Goal: Use online tool/utility: Use online tool/utility

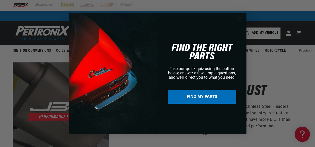
click at [211, 96] on button "FIND MY PARTS" at bounding box center [202, 97] width 69 height 14
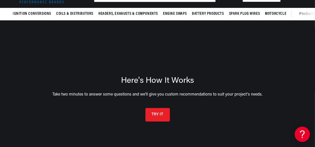
scroll to position [39, 0]
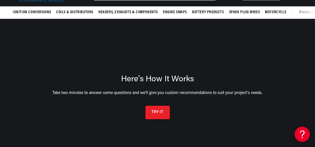
click at [150, 112] on button "TRY IT" at bounding box center [157, 111] width 24 height 13
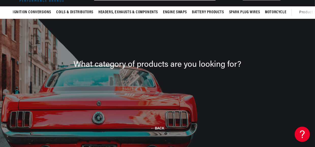
scroll to position [37, 0]
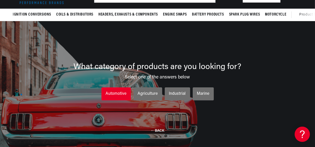
click at [119, 96] on div "Automotive" at bounding box center [116, 93] width 21 height 7
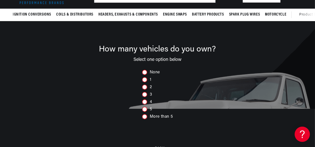
scroll to position [0, 154]
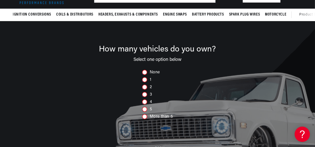
click at [145, 80] on div at bounding box center [144, 79] width 5 height 5
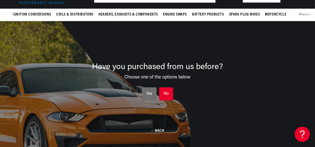
click at [161, 93] on li "No No No" at bounding box center [166, 93] width 14 height 13
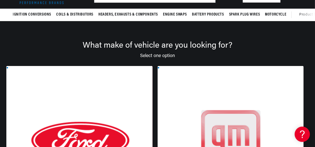
click at [80, 108] on div at bounding box center [79, 145] width 146 height 158
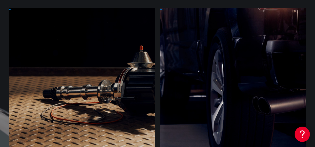
scroll to position [96, 0]
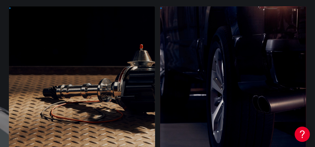
click at [160, 86] on div at bounding box center [233, 85] width 146 height 158
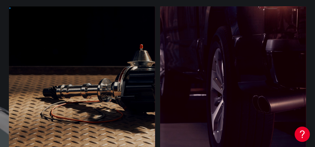
click at [65, 86] on div at bounding box center [82, 85] width 146 height 158
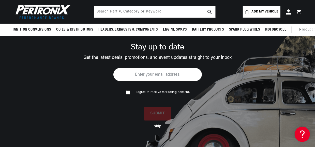
scroll to position [0, 154]
click at [155, 126] on button "Skip" at bounding box center [157, 125] width 7 height 4
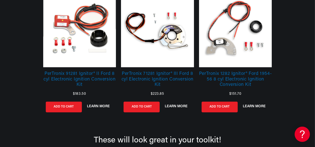
scroll to position [0, 0]
